Goal: Check status: Check status

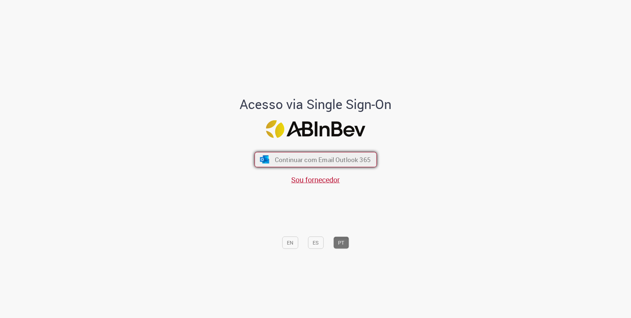
click at [319, 157] on span "Continuar com Email Outlook 365" at bounding box center [323, 159] width 96 height 8
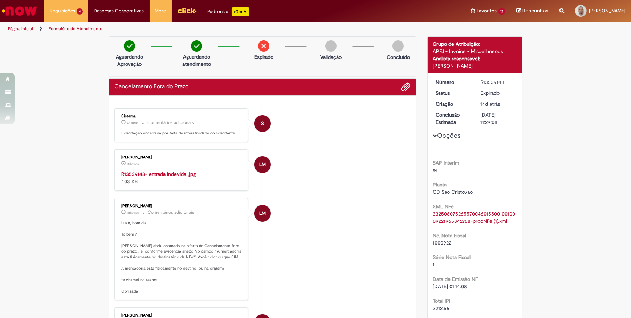
click at [74, 27] on link "Formulário de Atendimento" at bounding box center [76, 29] width 54 height 6
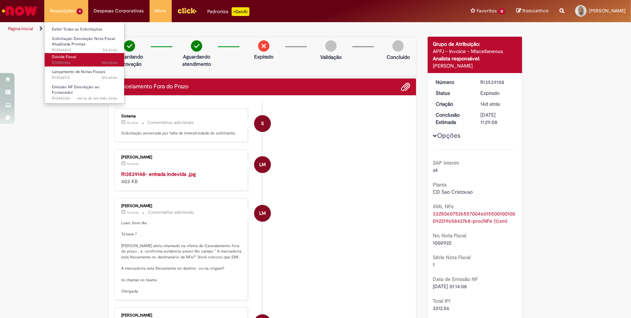
click at [84, 58] on link "Dúvida Fiscal 10d atrás 10 dias atrás R13551366" at bounding box center [85, 59] width 80 height 13
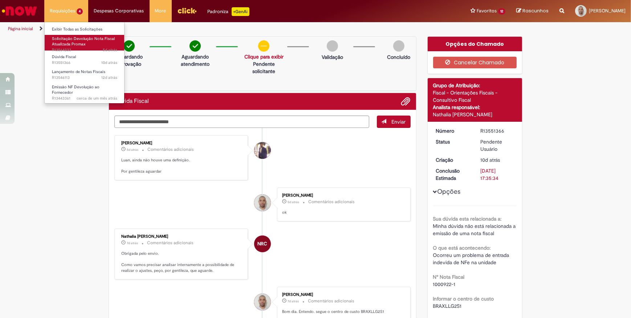
click at [93, 47] on span "5d atrás 5 dias atrás R13564233" at bounding box center [84, 50] width 65 height 6
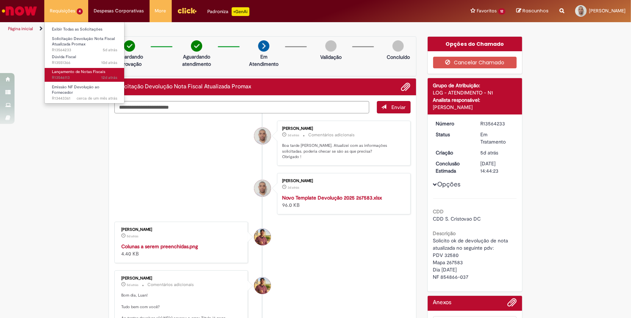
click at [78, 76] on span "12d atrás 12 dias atrás R13546113" at bounding box center [84, 78] width 65 height 6
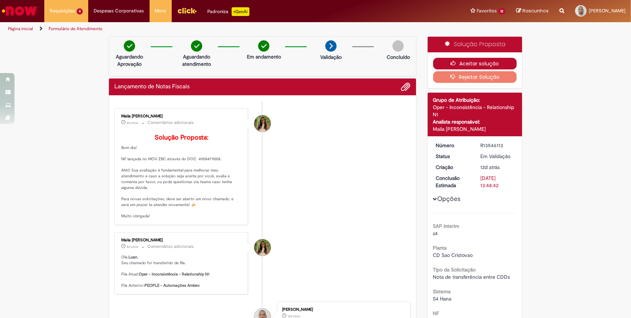
click at [474, 61] on button "Aceitar solução" at bounding box center [475, 64] width 84 height 12
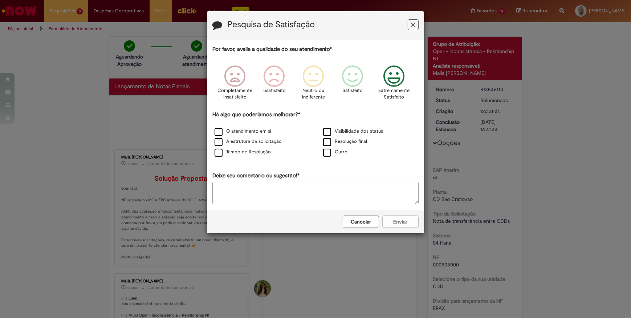
click at [389, 78] on icon "Feedback" at bounding box center [394, 76] width 27 height 22
click at [328, 131] on label "Visibilidade dos status" at bounding box center [353, 131] width 60 height 7
click at [327, 139] on label "Resolução final" at bounding box center [345, 141] width 44 height 7
click at [392, 220] on button "Enviar" at bounding box center [400, 221] width 36 height 12
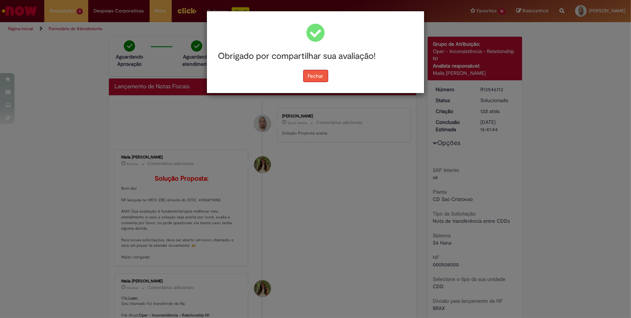
click at [324, 80] on button "Fechar" at bounding box center [315, 76] width 25 height 12
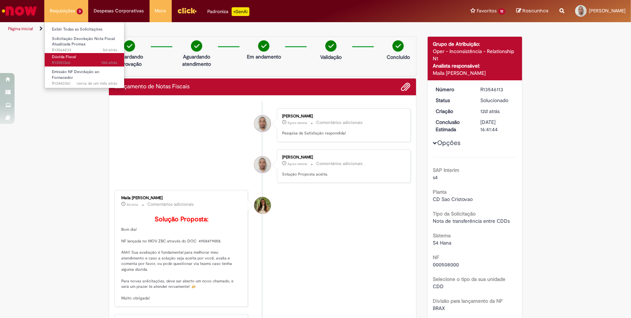
click at [89, 62] on span "10d atrás 10 dias atrás R13551366" at bounding box center [84, 63] width 65 height 6
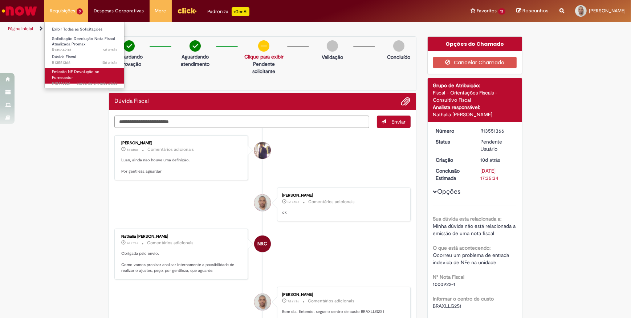
click at [85, 76] on link "Emissão NF Devolução ao Fornecedor cerca de um mês atrás cerca de um mês atrás …" at bounding box center [85, 76] width 80 height 16
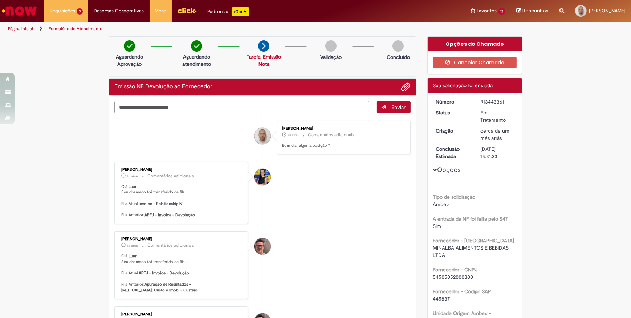
click at [318, 111] on textarea "Digite sua mensagem aqui..." at bounding box center [241, 107] width 255 height 12
click at [319, 109] on textarea "Digite sua mensagem aqui..." at bounding box center [241, 107] width 255 height 12
type textarea "**********"
